Goal: Answer question/provide support

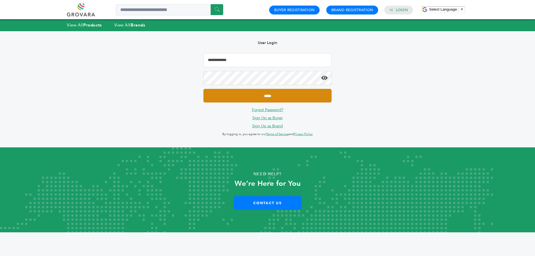
type input "**********"
click at [281, 96] on input "*****" at bounding box center [268, 96] width 128 height 14
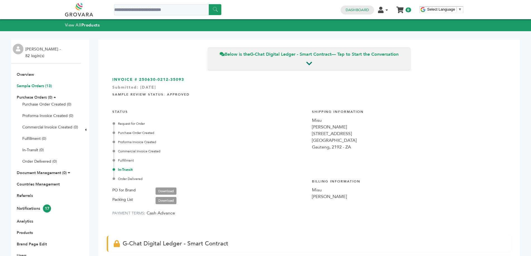
click at [43, 86] on link "Sample Orders (13)" at bounding box center [34, 85] width 35 height 5
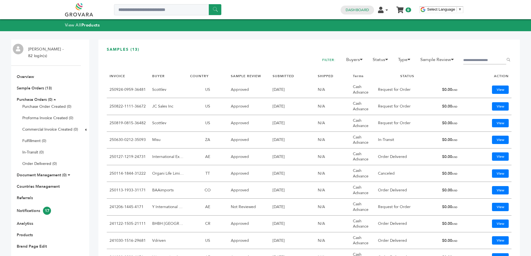
click at [127, 106] on link "250822-1111-36672" at bounding box center [128, 106] width 36 height 5
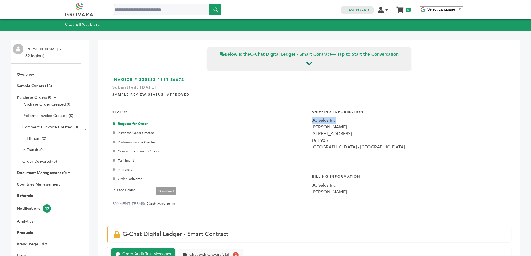
drag, startPoint x: 340, startPoint y: 122, endPoint x: 309, endPoint y: 121, distance: 30.4
click at [309, 121] on div "INVOICE # 250822-1111-36672 Submitted: Aug/22/2025 Sample Review Status: Approv…" at bounding box center [309, 145] width 405 height 149
copy div "JC Sales Inc"
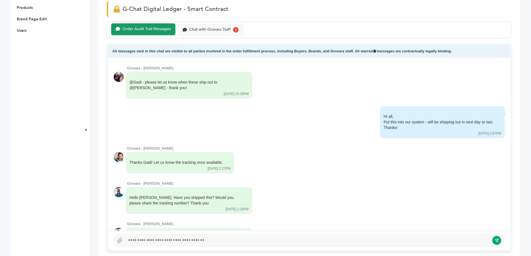
scroll to position [167, 0]
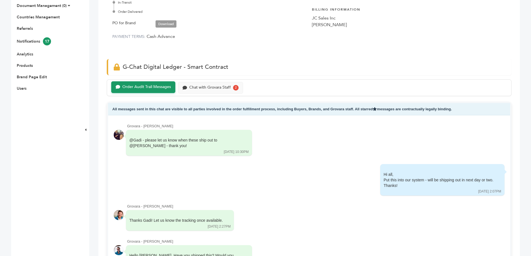
click at [165, 21] on link "Download" at bounding box center [166, 23] width 21 height 7
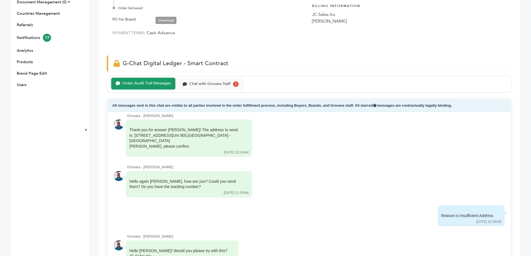
scroll to position [307, 0]
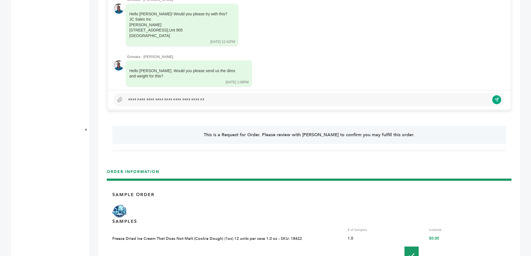
click at [183, 100] on div at bounding box center [307, 99] width 364 height 7
paste div
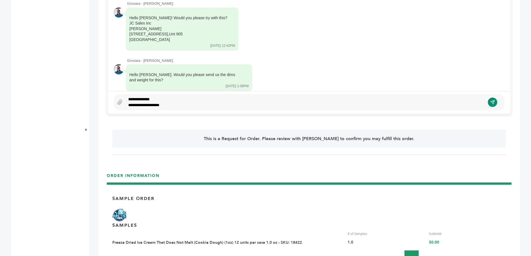
click at [490, 102] on icon "submit" at bounding box center [492, 102] width 5 height 5
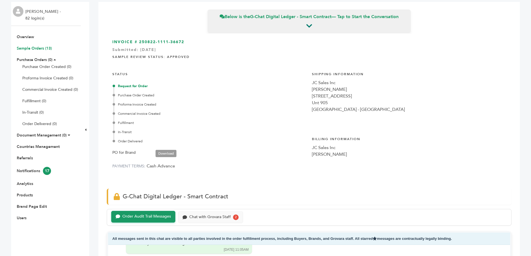
scroll to position [28, 0]
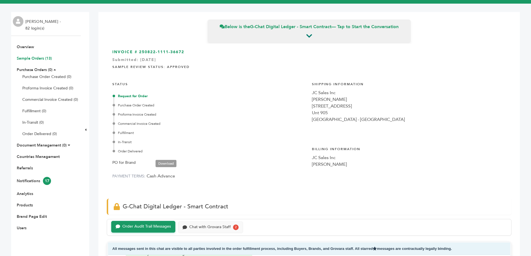
click at [46, 58] on link "Sample Orders (13)" at bounding box center [34, 58] width 35 height 5
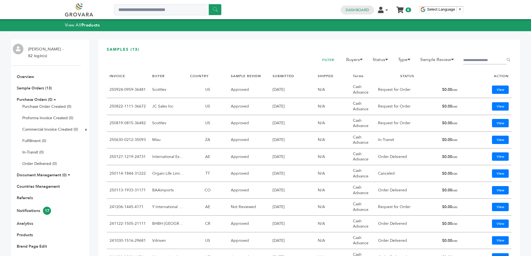
click at [135, 91] on link "250924-0959-36481" at bounding box center [128, 89] width 36 height 5
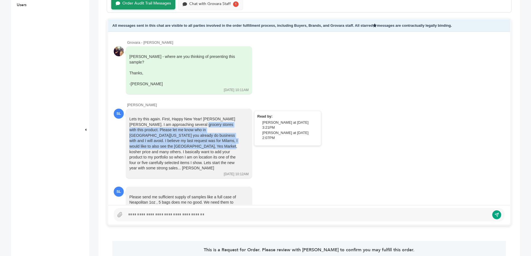
drag, startPoint x: 152, startPoint y: 117, endPoint x: 219, endPoint y: 137, distance: 70.3
click at [219, 137] on div "Lets try this again. First, Happy New Year! [PERSON_NAME] [PERSON_NAME]. I am a…" at bounding box center [185, 144] width 112 height 55
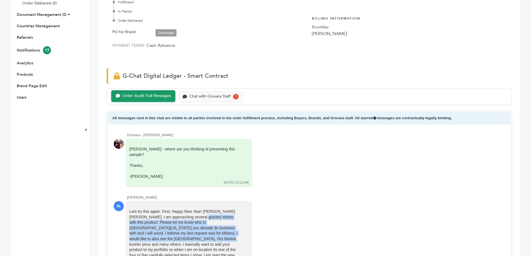
scroll to position [139, 0]
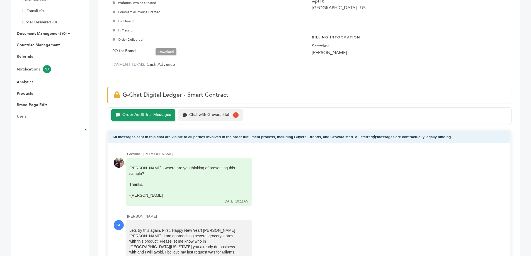
click at [212, 117] on div "Chat with Grovara Staff" at bounding box center [210, 115] width 42 height 5
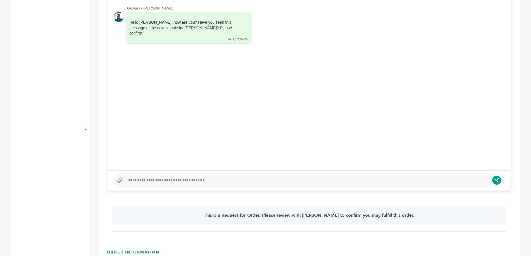
scroll to position [307, 0]
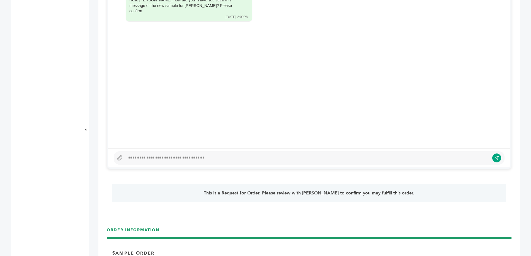
click at [172, 156] on div at bounding box center [307, 158] width 364 height 7
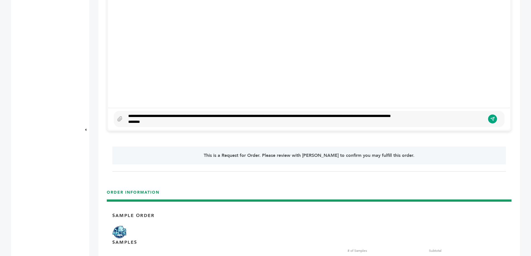
scroll to position [362, 0]
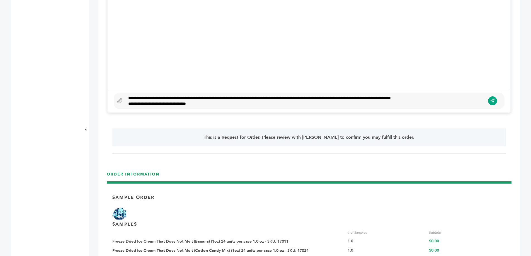
drag, startPoint x: 494, startPoint y: 101, endPoint x: 407, endPoint y: 160, distance: 105.2
click at [407, 160] on div "Below is the G-Chat Digital Ledger - Smart Contract — Tap to Start the Conversa…" at bounding box center [309, 228] width 422 height 1102
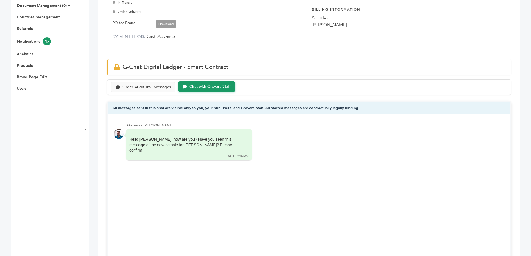
scroll to position [335, 0]
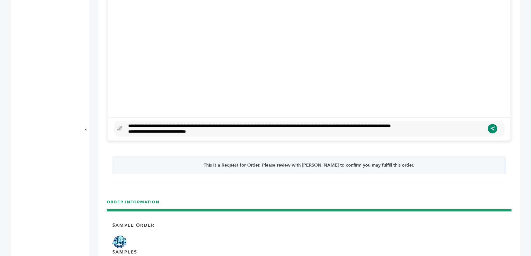
click at [490, 129] on button "submit" at bounding box center [492, 128] width 9 height 9
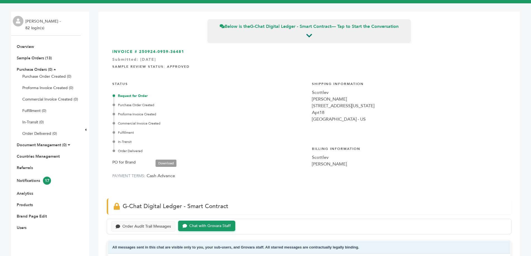
scroll to position [0, 0]
